Goal: Task Accomplishment & Management: Use online tool/utility

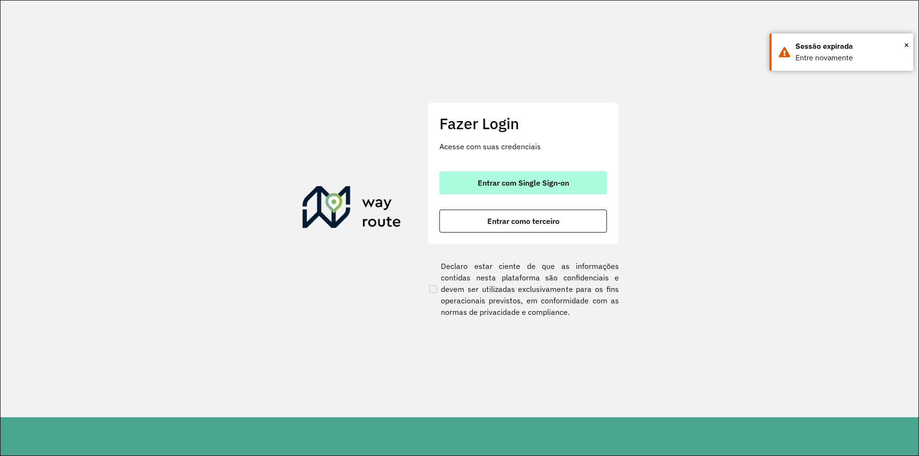
click at [521, 183] on span "Entrar com Single Sign-on" at bounding box center [523, 183] width 91 height 8
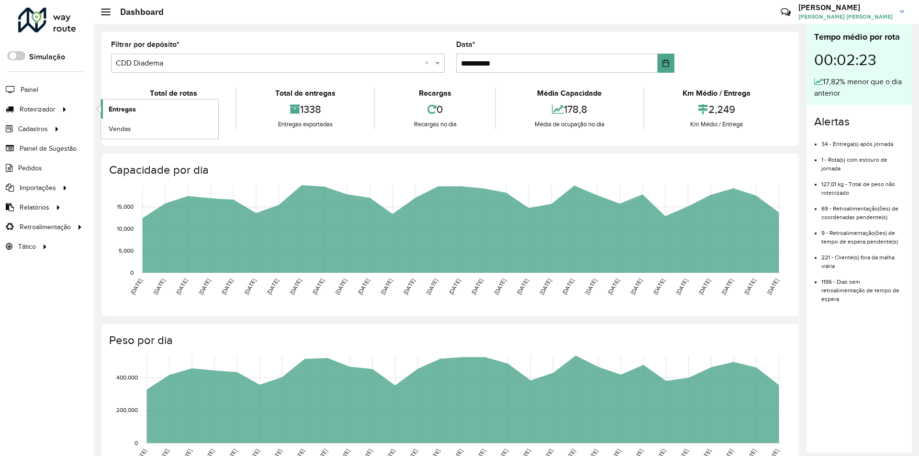
click at [115, 111] on span "Entregas" at bounding box center [122, 109] width 27 height 10
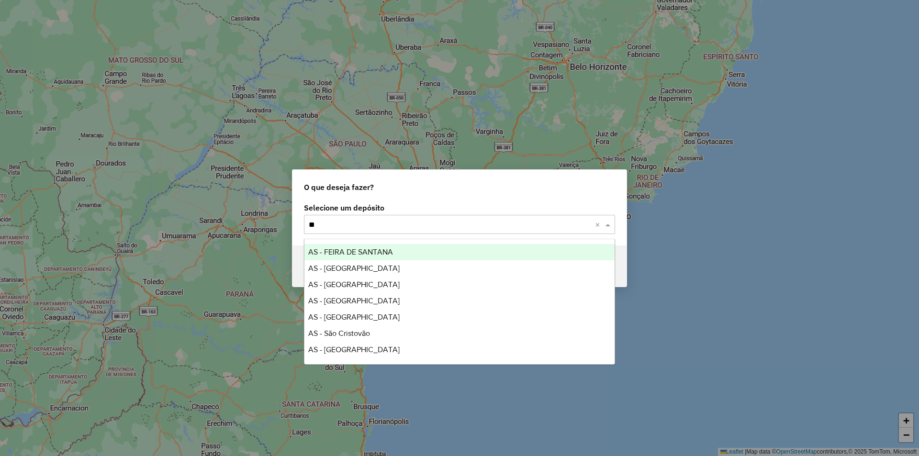
type input "***"
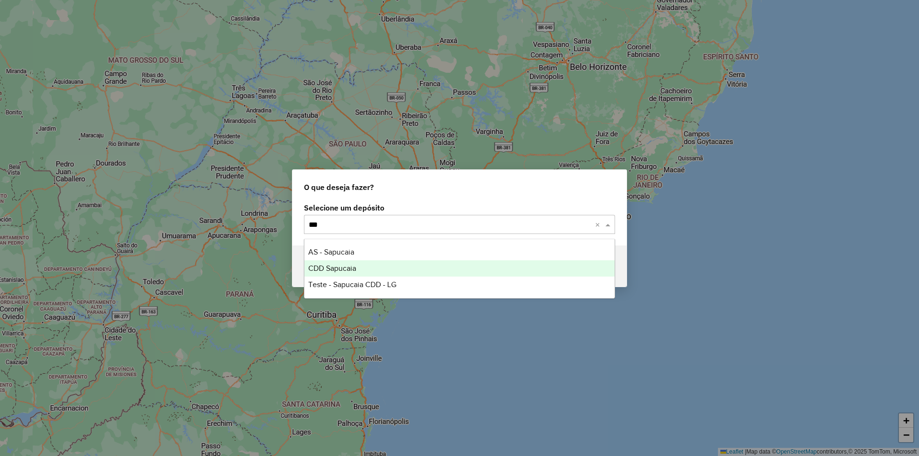
click at [343, 267] on span "CDD Sapucaia" at bounding box center [332, 268] width 48 height 8
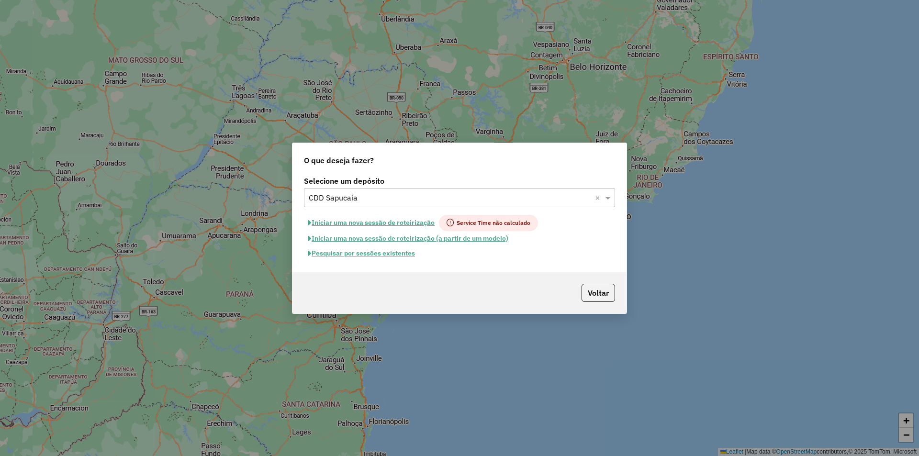
click at [391, 255] on button "Pesquisar por sessões existentes" at bounding box center [361, 253] width 115 height 15
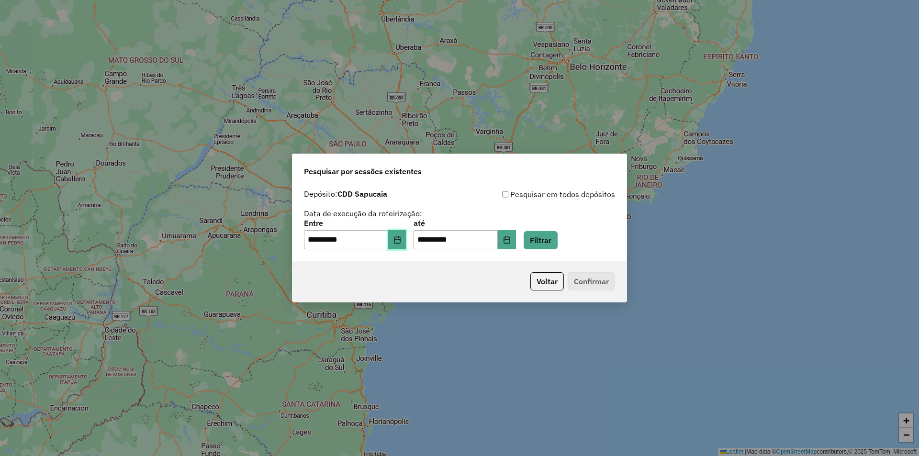
click at [401, 242] on icon "Choose Date" at bounding box center [397, 240] width 8 height 8
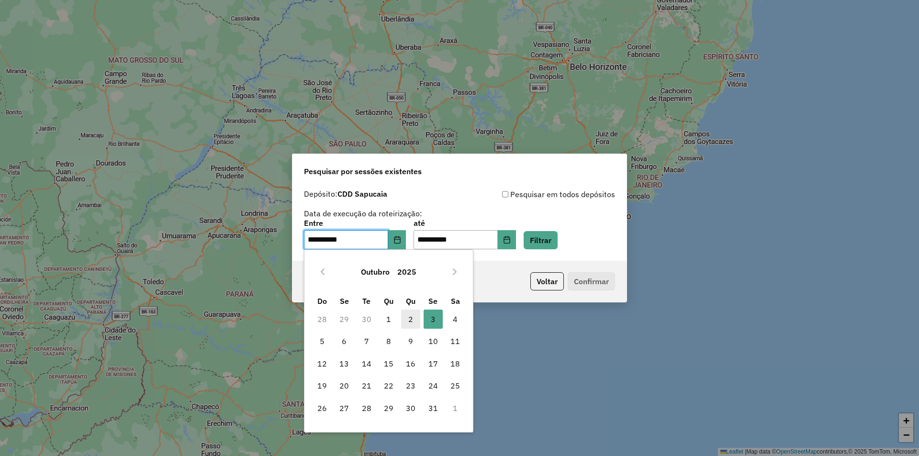
click at [410, 316] on span "2" at bounding box center [410, 319] width 19 height 19
type input "**********"
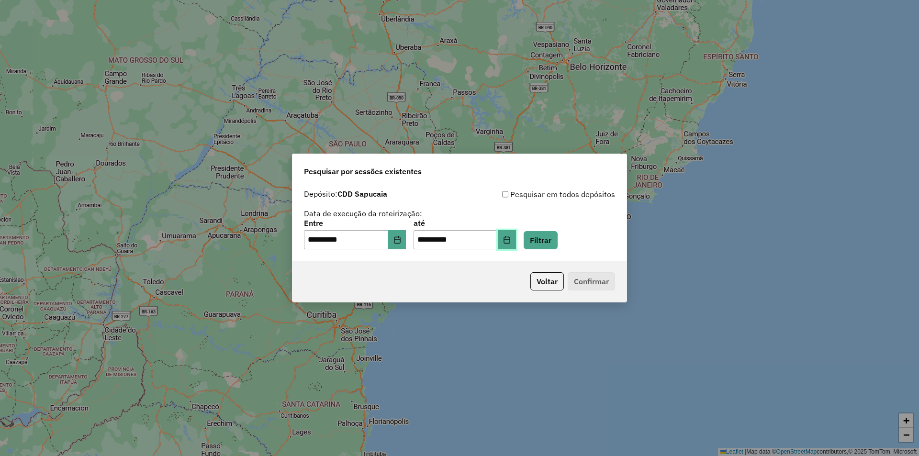
click at [510, 243] on icon "Choose Date" at bounding box center [506, 240] width 6 height 8
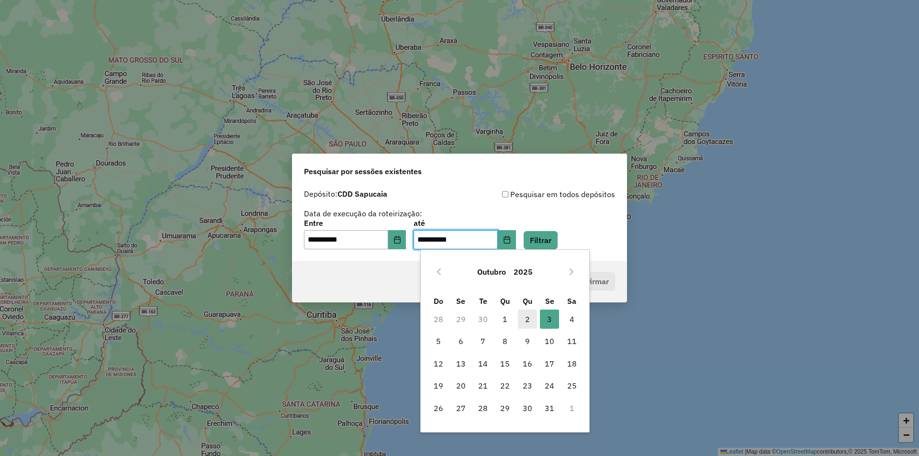
click at [525, 316] on span "2" at bounding box center [527, 319] width 19 height 19
type input "**********"
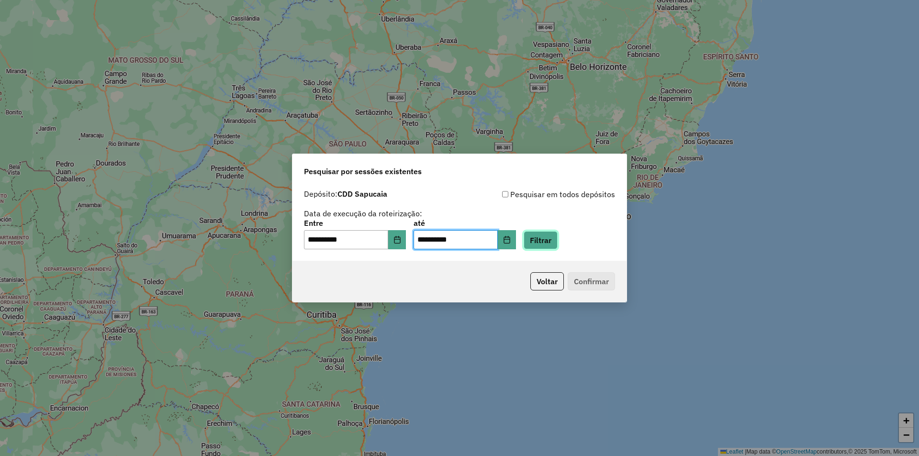
click at [558, 240] on button "Filtrar" at bounding box center [541, 240] width 34 height 18
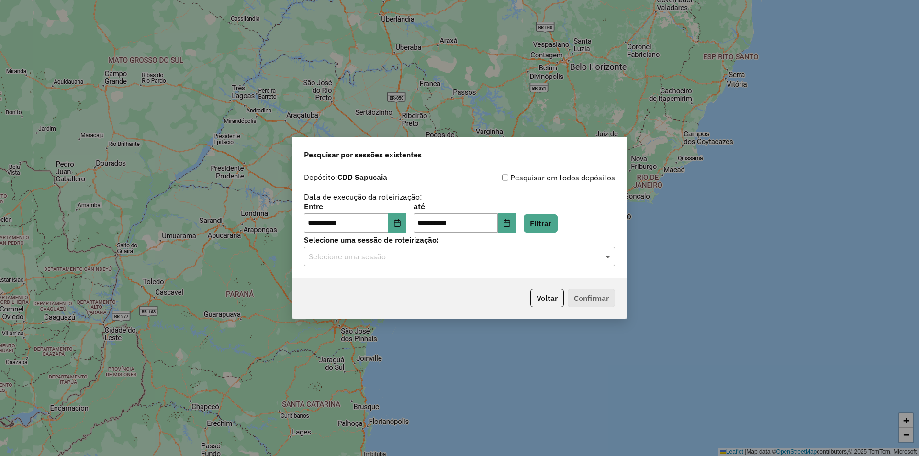
click at [608, 253] on span at bounding box center [609, 256] width 12 height 11
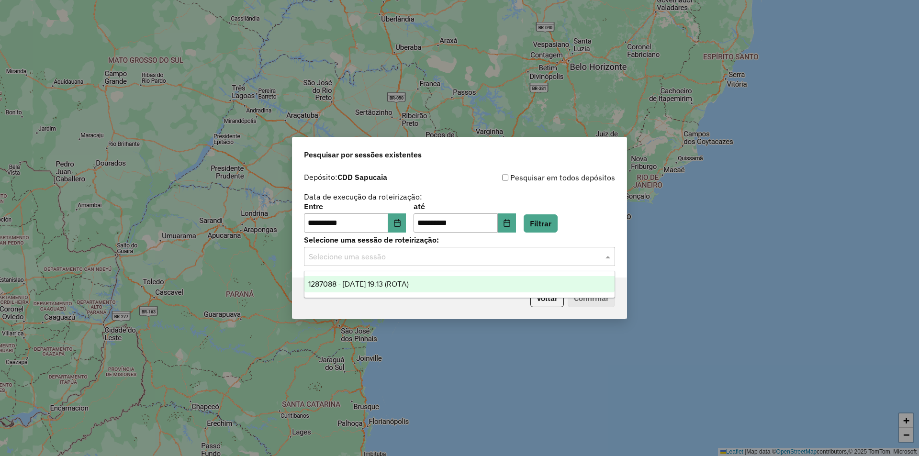
click at [428, 285] on div "1287088 - 02/10/2025 19:13 (ROTA)" at bounding box center [459, 284] width 310 height 16
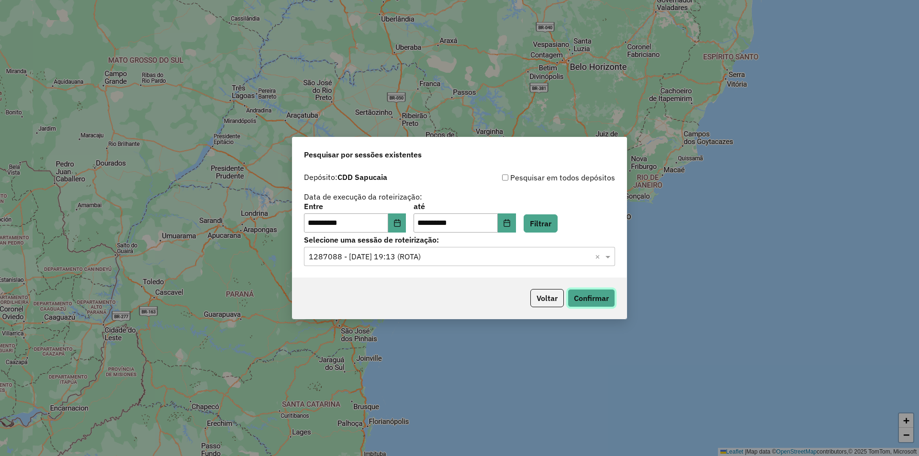
click at [588, 298] on button "Confirmar" at bounding box center [591, 298] width 47 height 18
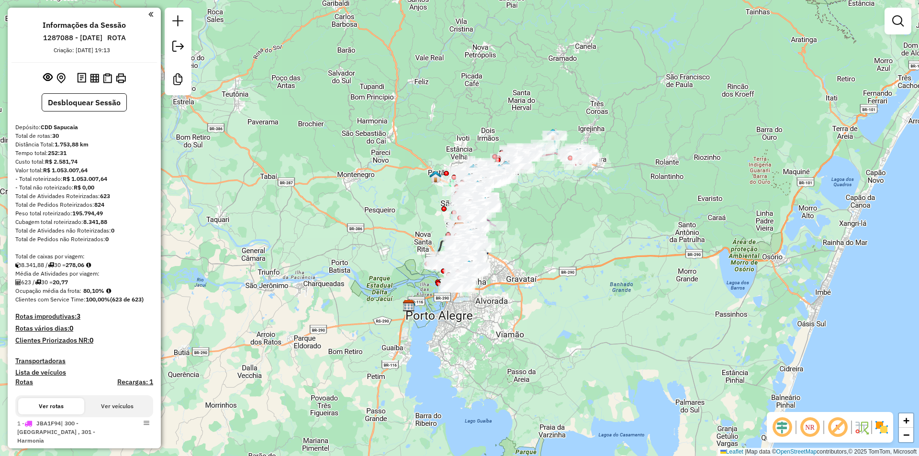
click at [785, 432] on em at bounding box center [781, 427] width 23 height 23
click at [834, 427] on em at bounding box center [837, 427] width 23 height 23
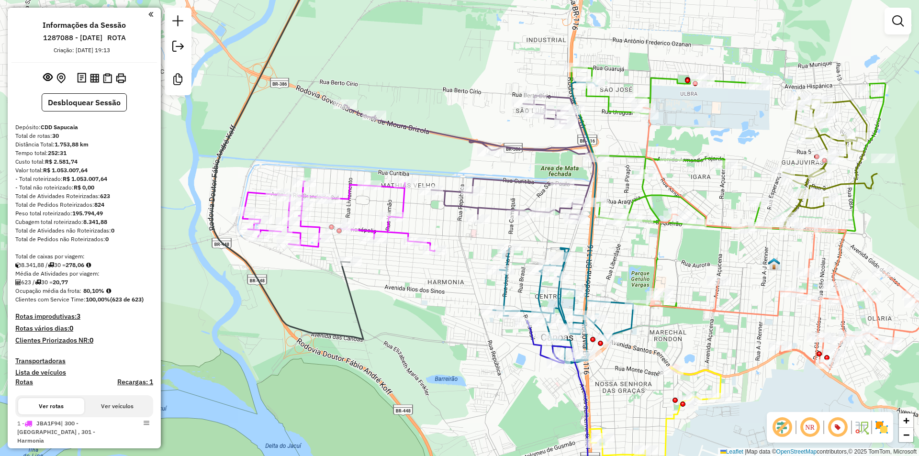
drag, startPoint x: 438, startPoint y: 246, endPoint x: 404, endPoint y: 277, distance: 45.7
click at [404, 277] on div "Janela de atendimento Grade de atendimento Capacidade Transportadoras Veículos …" at bounding box center [459, 228] width 919 height 456
click at [402, 203] on icon at bounding box center [339, 216] width 192 height 70
select select "**********"
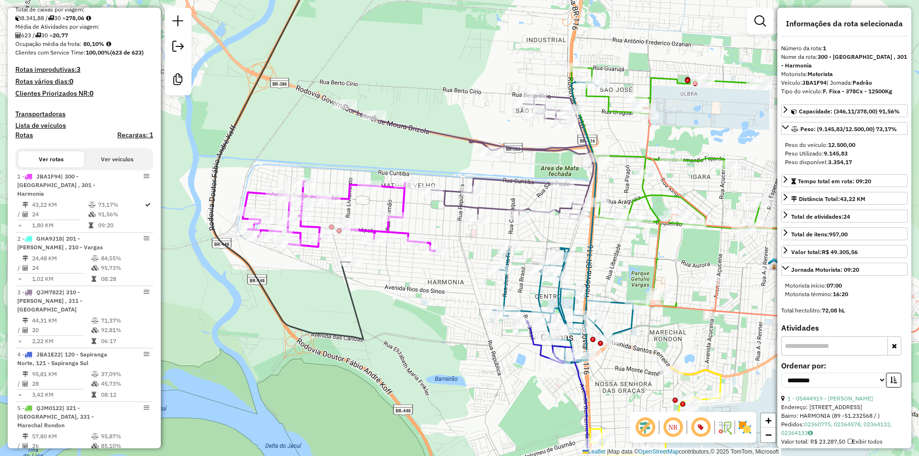
scroll to position [410, 0]
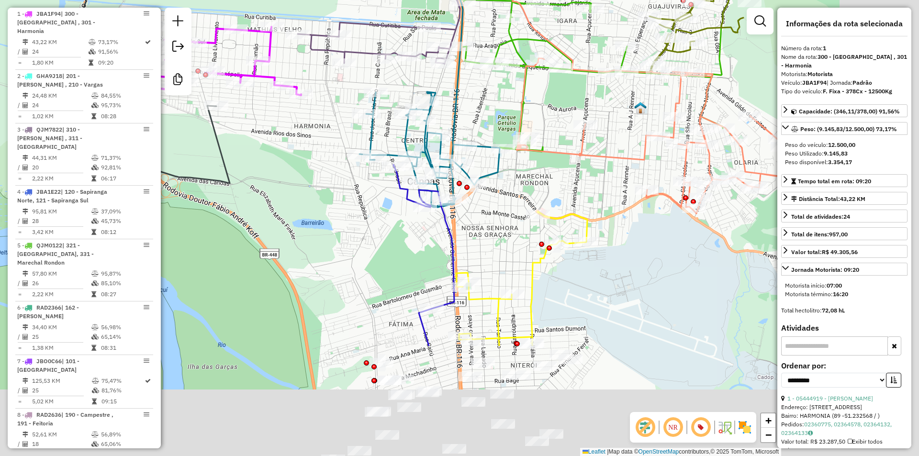
drag, startPoint x: 450, startPoint y: 234, endPoint x: 316, endPoint y: 77, distance: 206.0
click at [316, 77] on div "Janela de atendimento Grade de atendimento Capacidade Transportadoras Veículos …" at bounding box center [459, 228] width 919 height 456
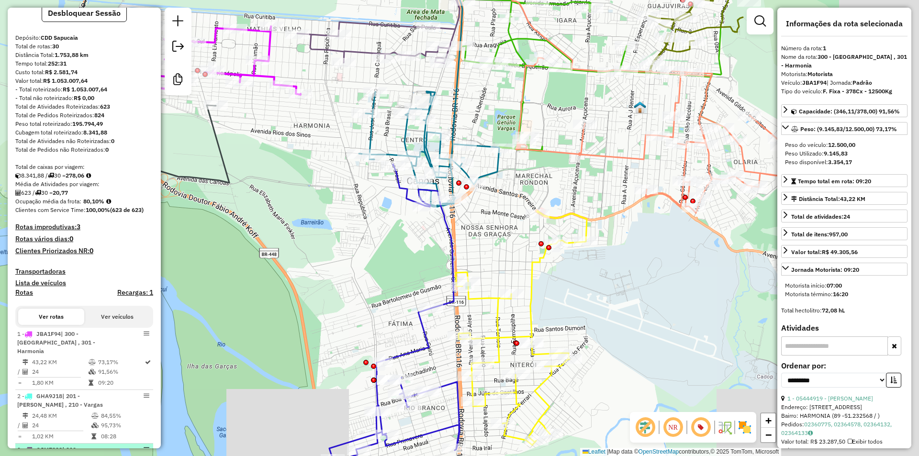
scroll to position [75, 0]
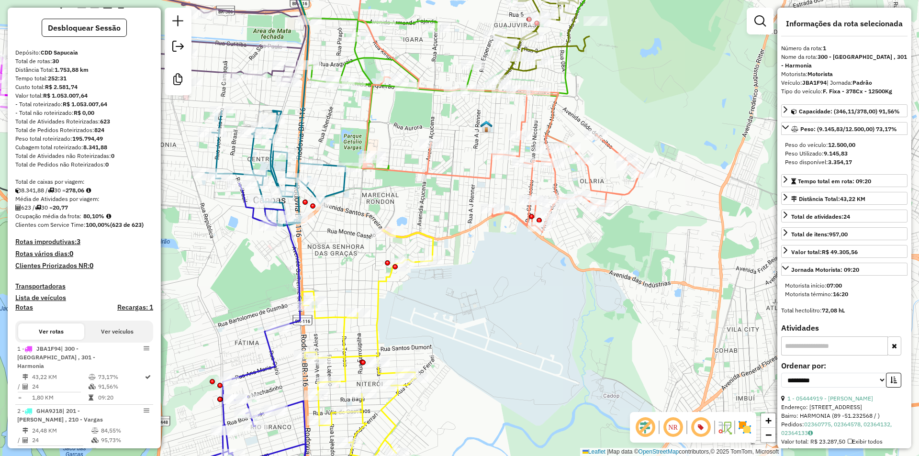
drag, startPoint x: 558, startPoint y: 290, endPoint x: 458, endPoint y: 297, distance: 100.2
click at [458, 297] on div "Janela de atendimento Grade de atendimento Capacidade Transportadoras Veículos …" at bounding box center [459, 228] width 919 height 456
click at [359, 53] on icon at bounding box center [440, 63] width 313 height 216
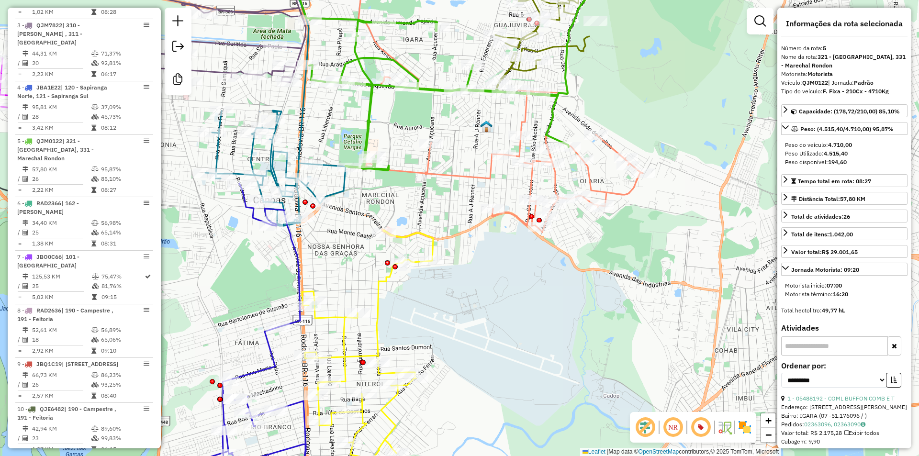
scroll to position [624, 0]
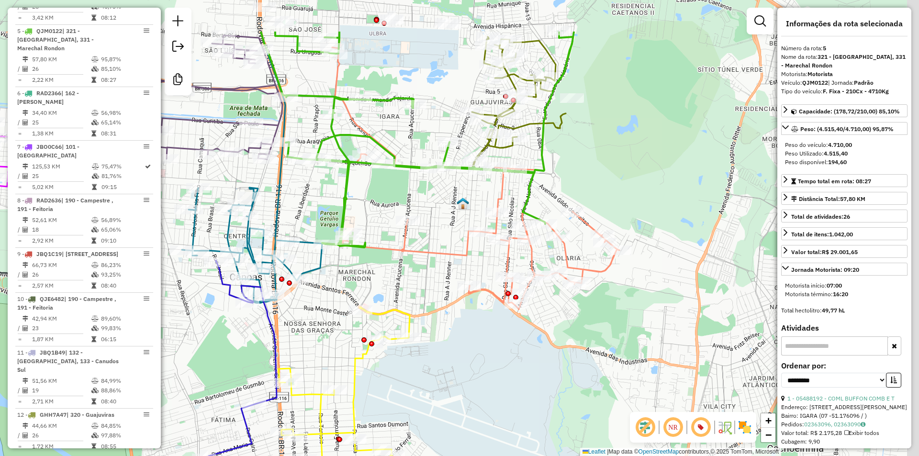
drag, startPoint x: 430, startPoint y: 59, endPoint x: 407, endPoint y: 133, distance: 76.9
click at [407, 133] on div "Janela de atendimento Grade de atendimento Capacidade Transportadoras Veículos …" at bounding box center [459, 228] width 919 height 456
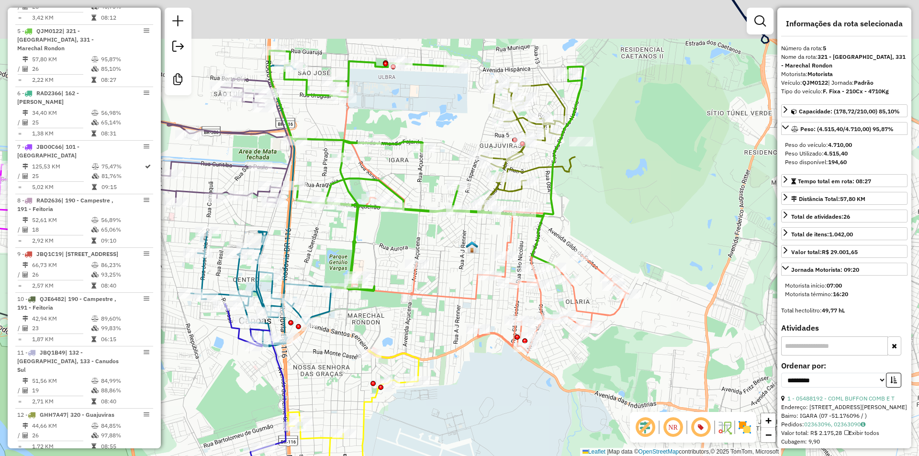
drag, startPoint x: 407, startPoint y: 144, endPoint x: 418, endPoint y: 191, distance: 48.2
click at [418, 191] on div "Janela de atendimento Grade de atendimento Capacidade Transportadoras Veículos …" at bounding box center [459, 228] width 919 height 456
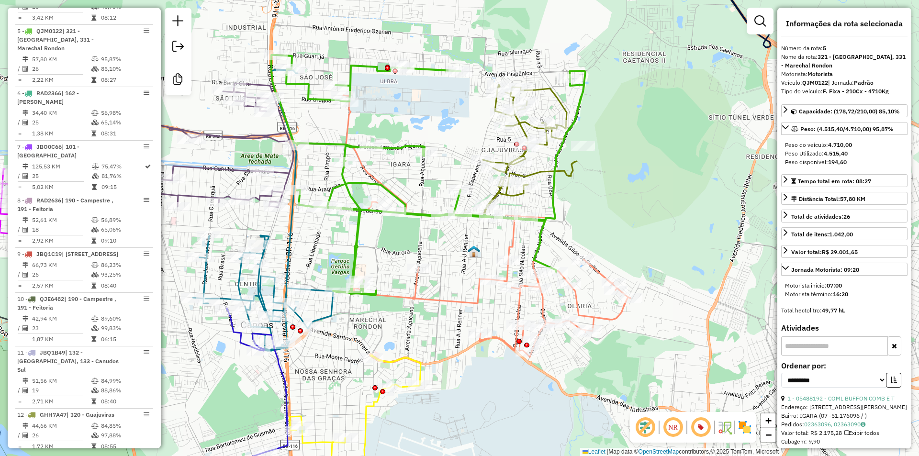
click at [424, 215] on icon at bounding box center [428, 175] width 314 height 240
click at [424, 69] on icon at bounding box center [428, 175] width 314 height 240
click at [512, 240] on icon at bounding box center [486, 226] width 287 height 262
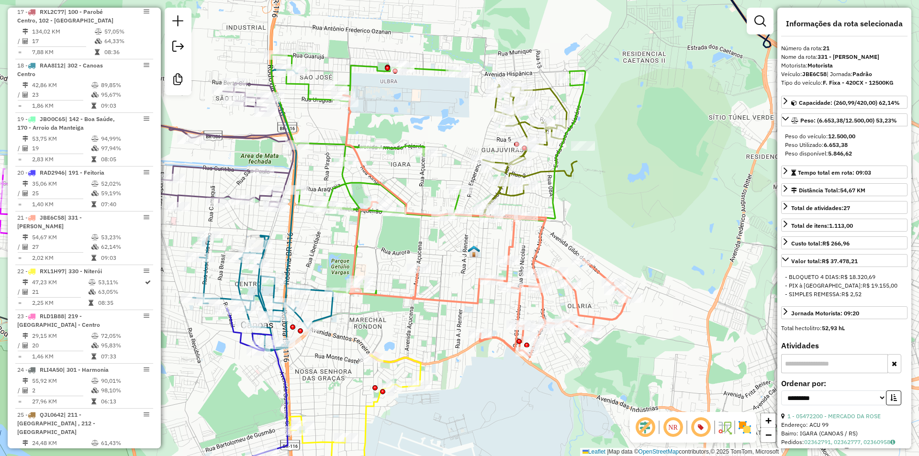
scroll to position [1473, 0]
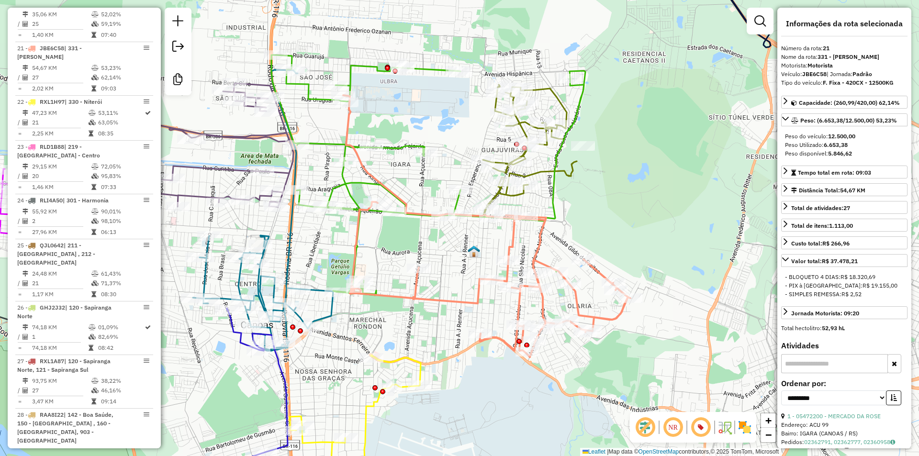
click at [551, 199] on icon at bounding box center [428, 175] width 314 height 240
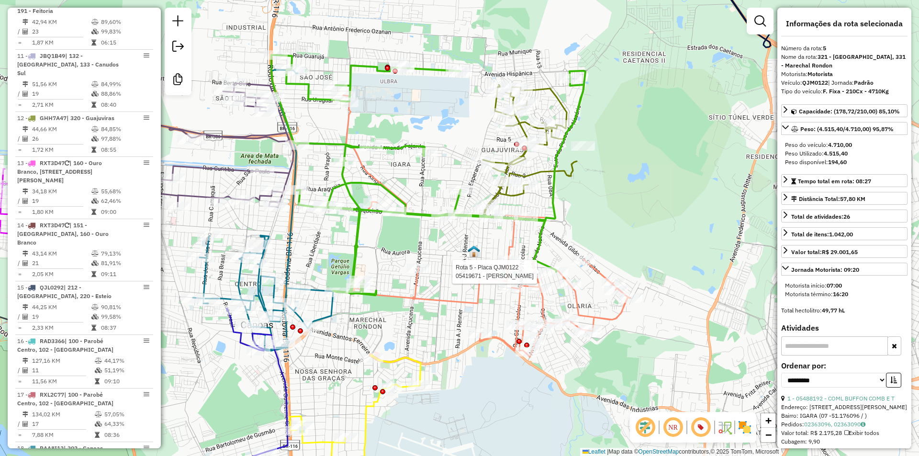
scroll to position [624, 0]
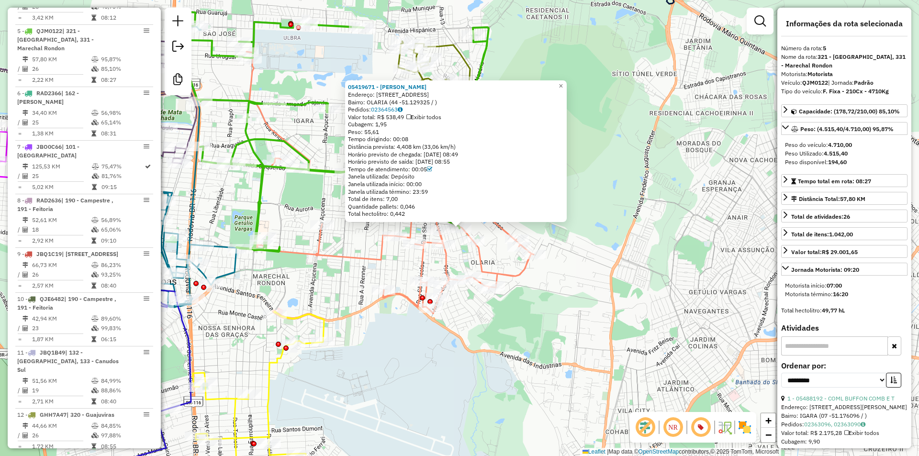
click at [579, 249] on div "05419671 - [PERSON_NAME]: R SANTA MONICA 281 Bairro: OLARIA (44 -51.129325 / ) …" at bounding box center [459, 228] width 919 height 456
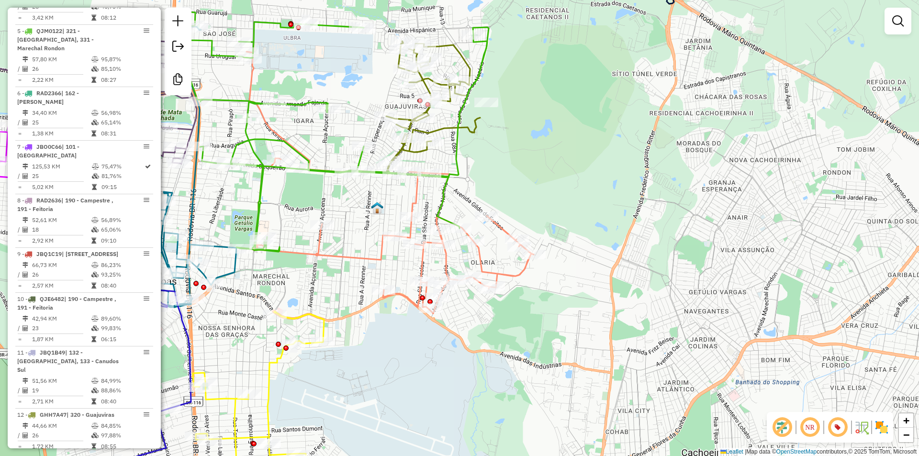
click at [515, 272] on icon at bounding box center [389, 183] width 287 height 262
select select "**********"
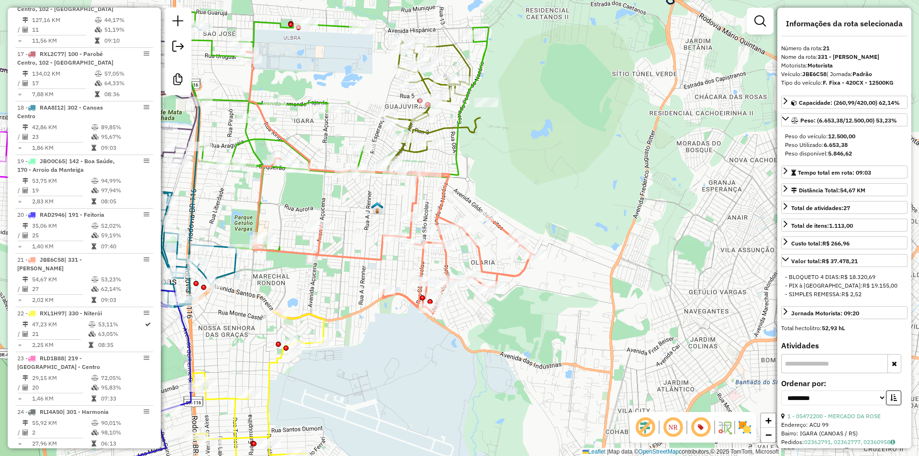
scroll to position [1473, 0]
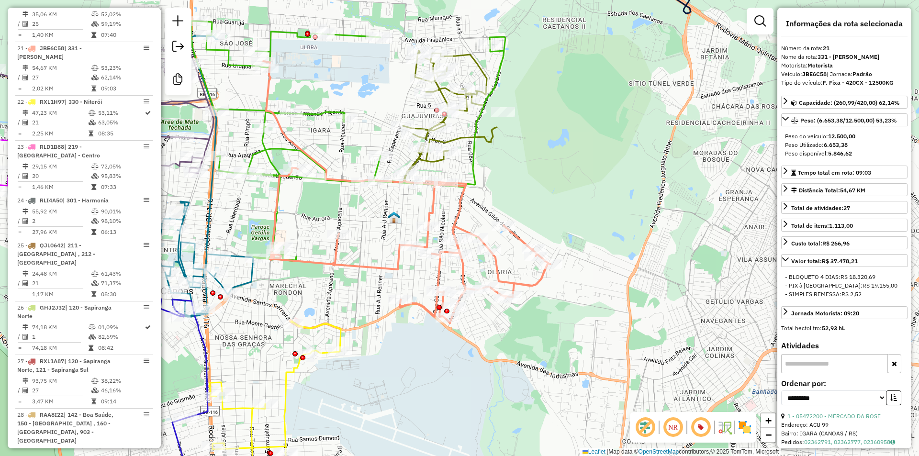
drag, startPoint x: 506, startPoint y: 171, endPoint x: 528, endPoint y: 189, distance: 28.3
click at [527, 187] on div "Janela de atendimento Grade de atendimento Capacidade Transportadoras Veículos …" at bounding box center [459, 228] width 919 height 456
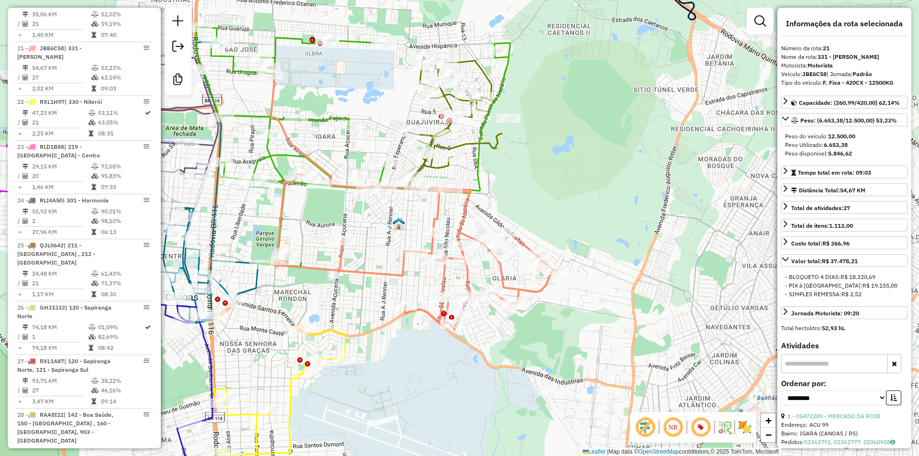
click at [439, 209] on icon at bounding box center [411, 198] width 287 height 262
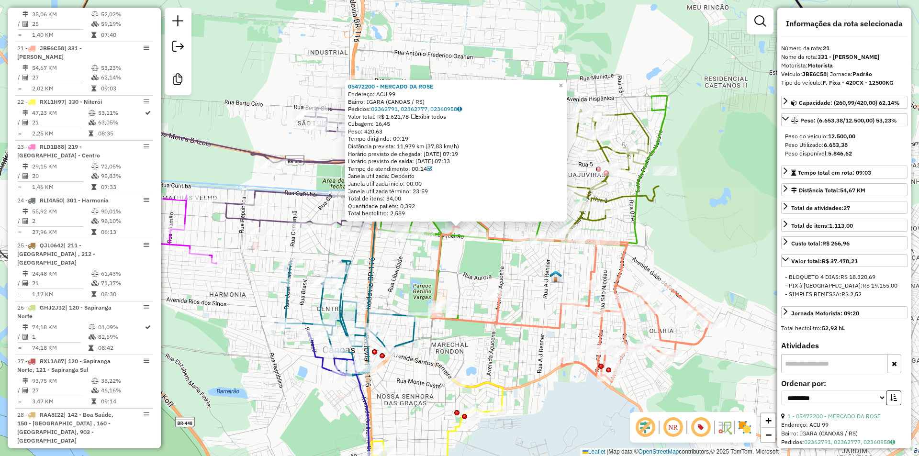
click at [485, 269] on div "05472200 - MERCADO DA ROSE Endereço: ACU 99 Bairro: IGARA (CANOAS / RS) Pedidos…" at bounding box center [459, 228] width 919 height 456
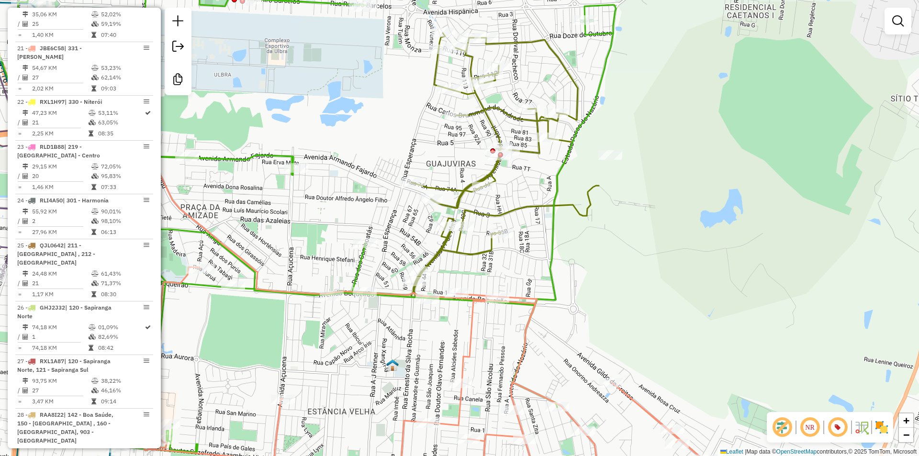
click at [587, 205] on icon at bounding box center [505, 165] width 188 height 264
select select "**********"
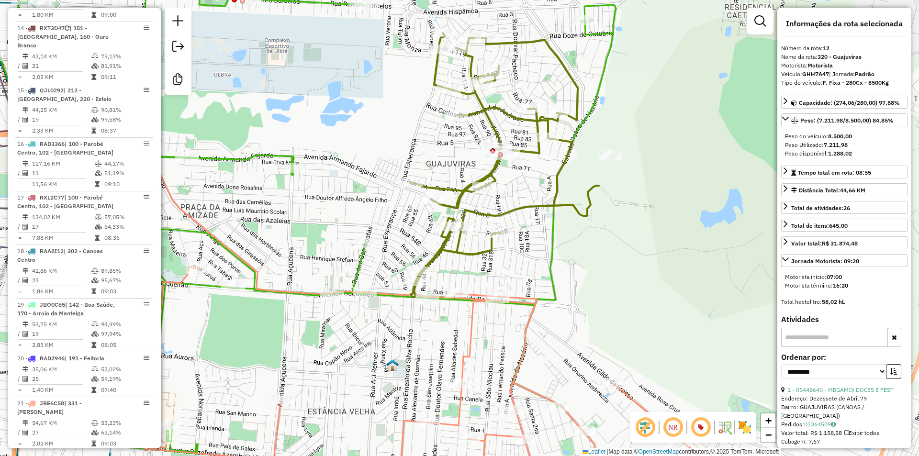
scroll to position [999, 0]
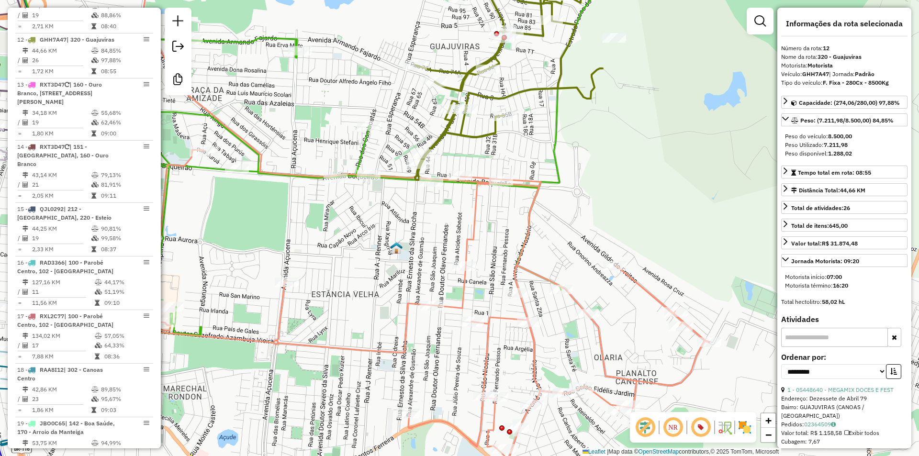
click at [577, 301] on icon at bounding box center [424, 207] width 569 height 505
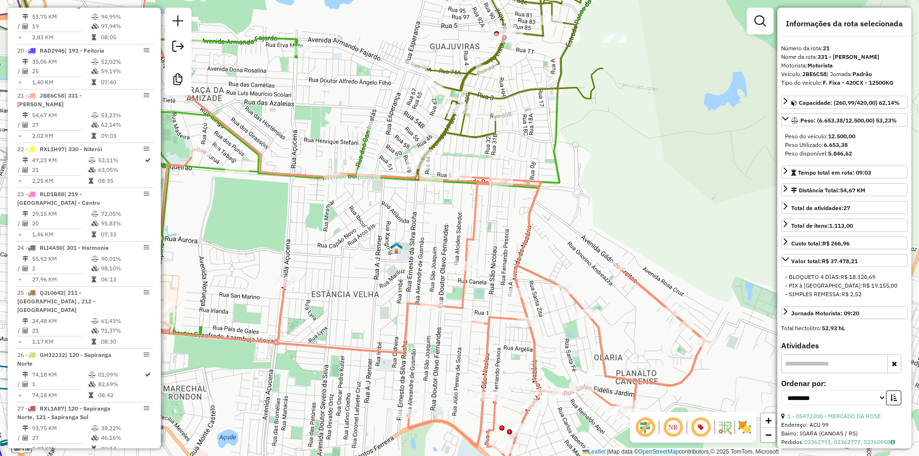
scroll to position [1473, 0]
